Goal: Task Accomplishment & Management: Use online tool/utility

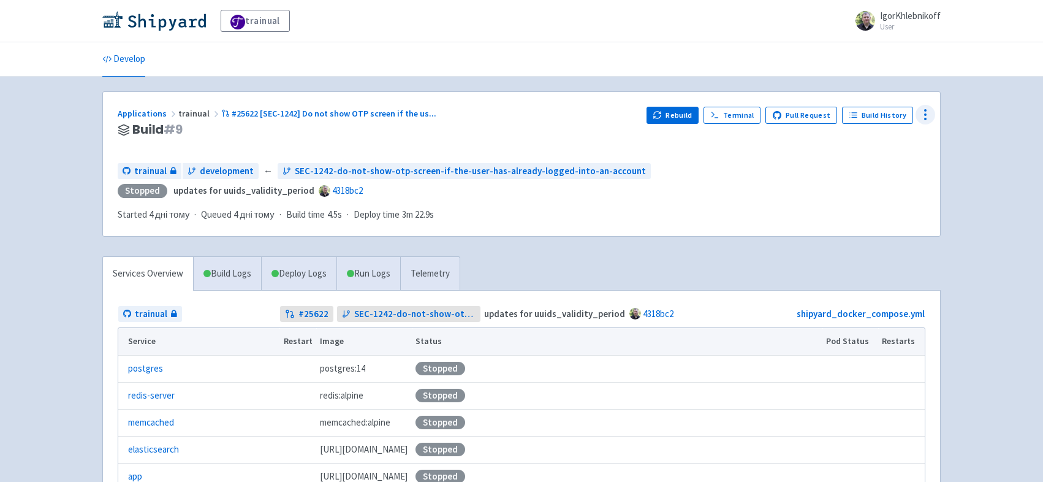
click at [926, 110] on circle at bounding box center [925, 110] width 1 height 1
click at [896, 208] on span "Env Vars" at bounding box center [880, 207] width 82 height 17
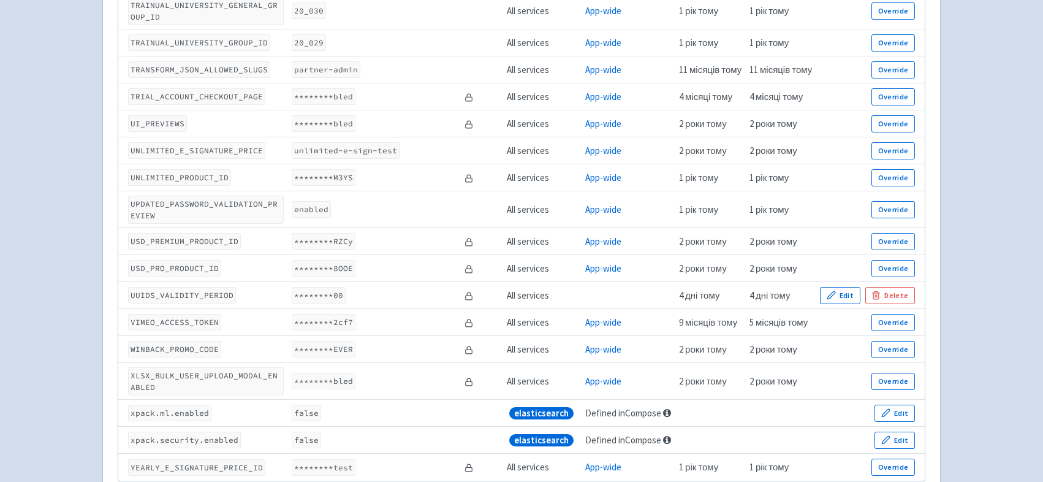
scroll to position [6473, 0]
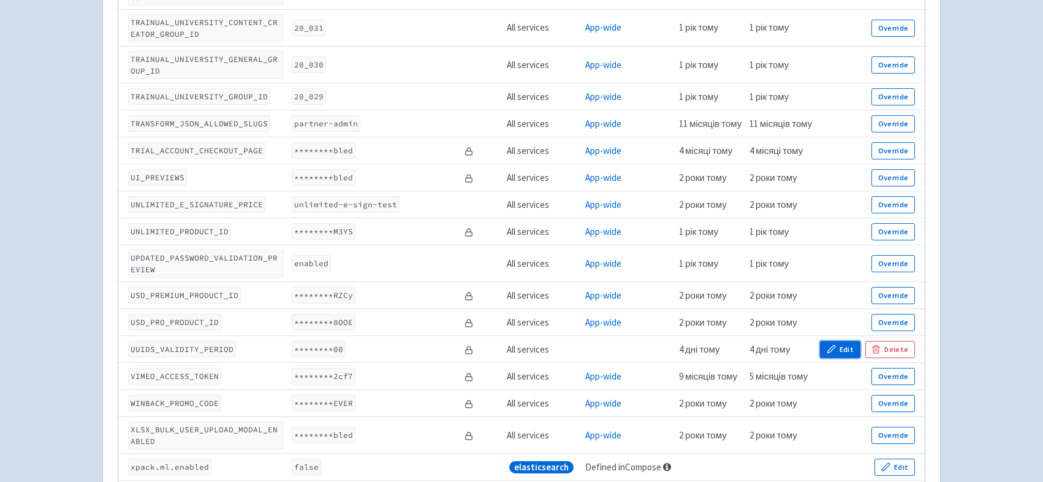
click at [843, 358] on button "Edit" at bounding box center [840, 349] width 40 height 17
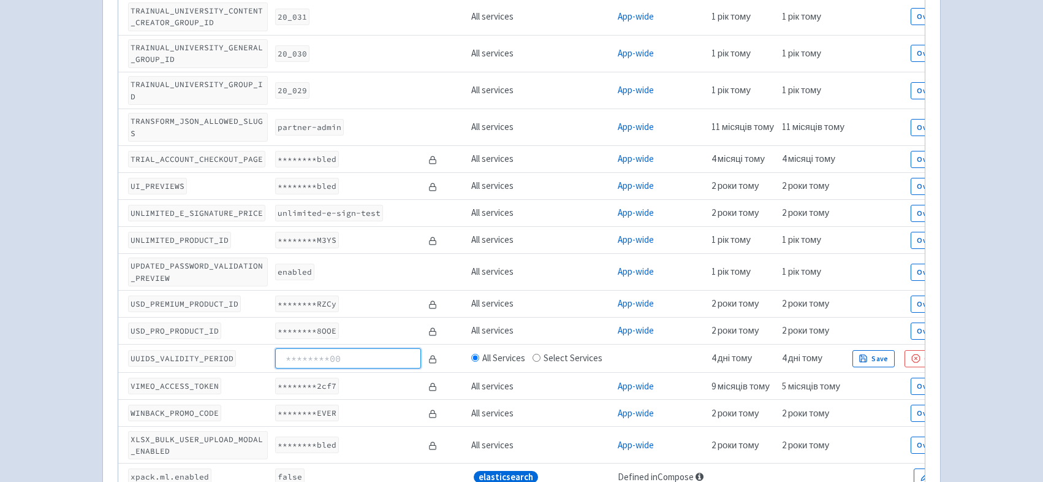
click at [321, 368] on input at bounding box center [347, 358] width 145 height 20
type input "600"
click at [877, 367] on button "Save" at bounding box center [874, 358] width 43 height 17
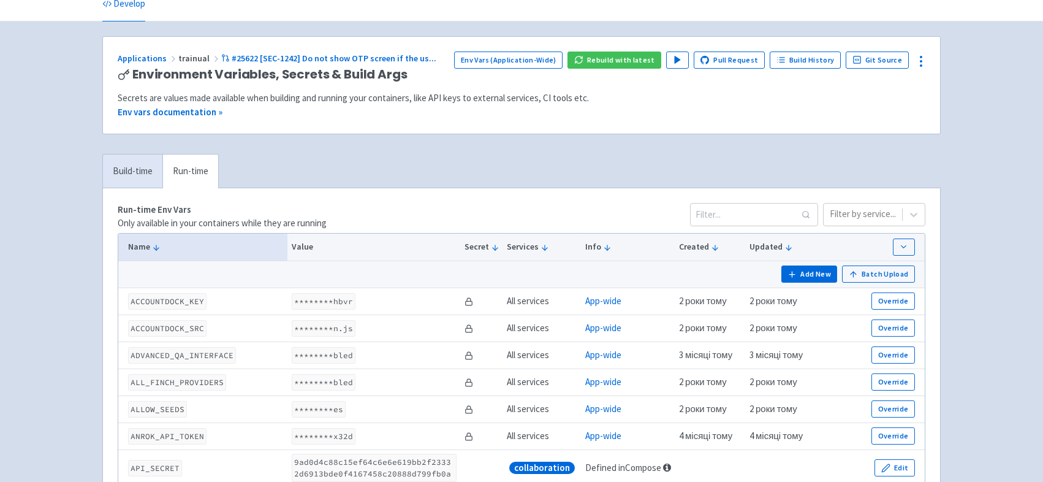
scroll to position [0, 0]
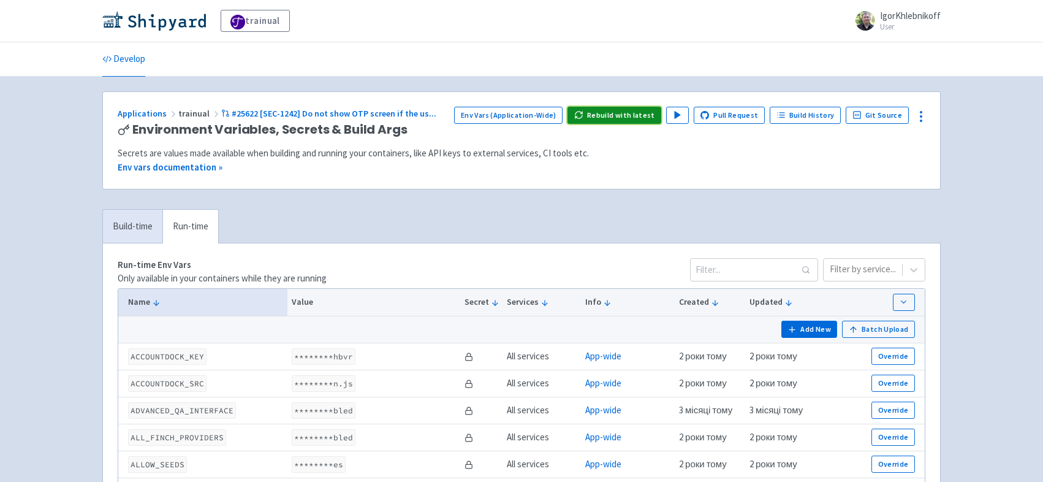
click at [622, 115] on button "Rebuild with latest" at bounding box center [615, 115] width 94 height 17
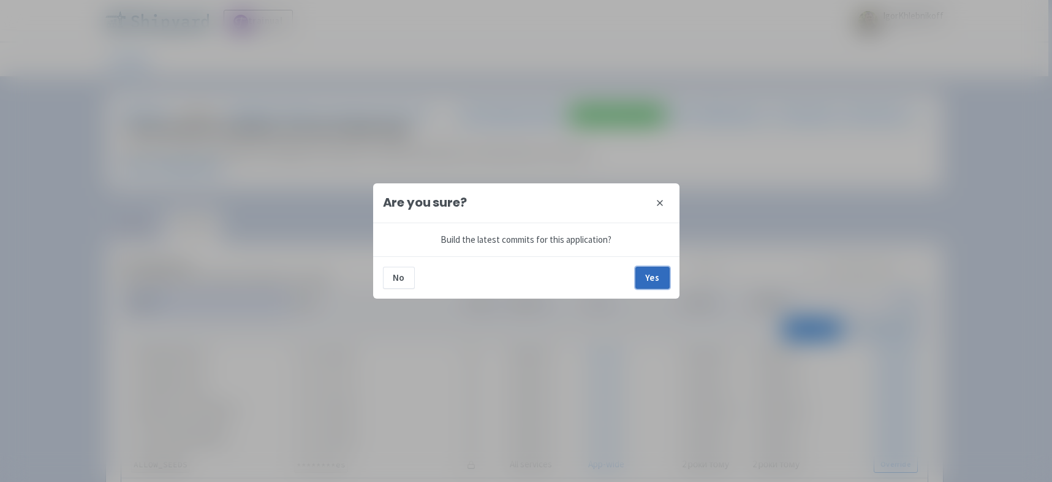
click at [653, 278] on button "Yes" at bounding box center [653, 278] width 34 height 22
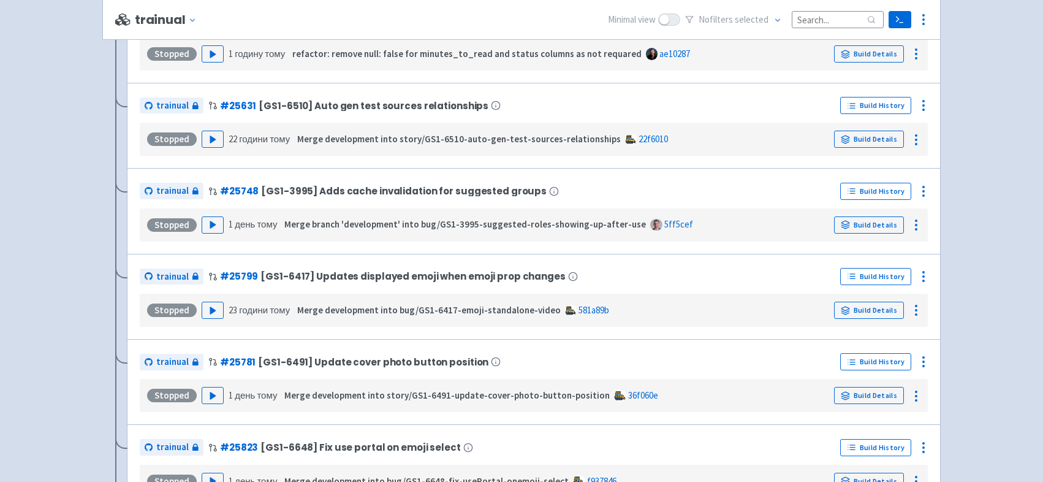
scroll to position [1406, 0]
